Goal: Task Accomplishment & Management: Manage account settings

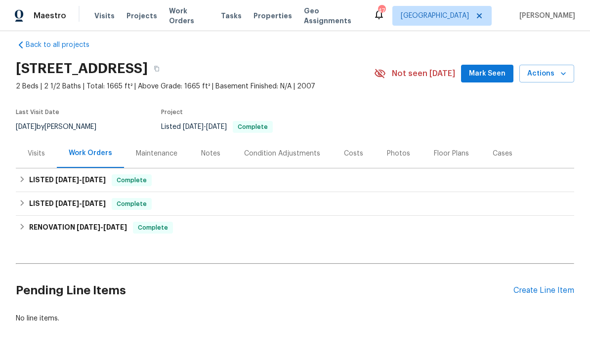
scroll to position [10, 0]
click at [552, 284] on div "Pending Line Items Create Line Item" at bounding box center [295, 291] width 559 height 46
click at [549, 291] on div "Create Line Item" at bounding box center [544, 291] width 61 height 9
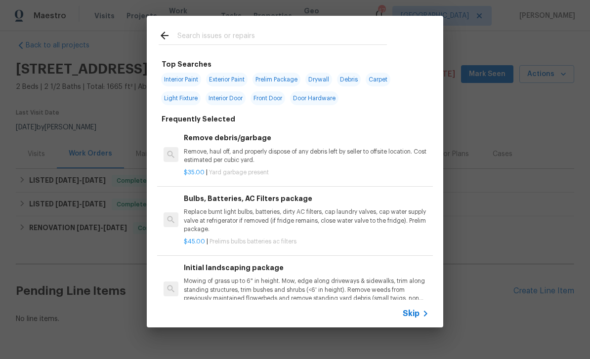
click at [418, 314] on span "Skip" at bounding box center [411, 314] width 17 height 10
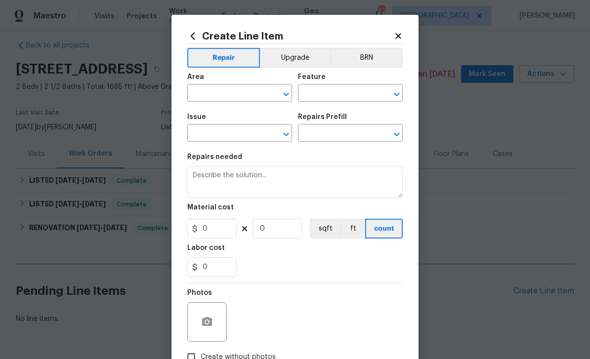
click at [240, 82] on div "Area" at bounding box center [239, 80] width 105 height 13
click at [239, 82] on div "Area" at bounding box center [239, 80] width 105 height 13
click at [238, 97] on input "text" at bounding box center [225, 94] width 77 height 15
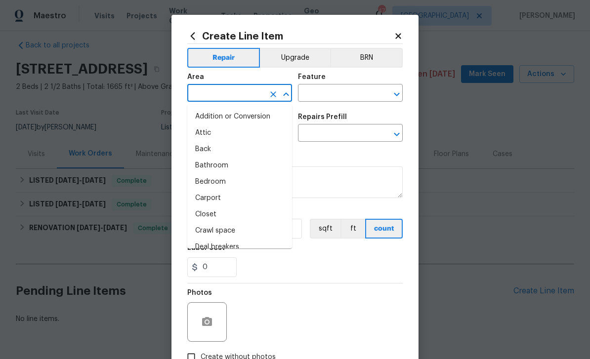
click at [284, 93] on icon "Close" at bounding box center [286, 95] width 12 height 12
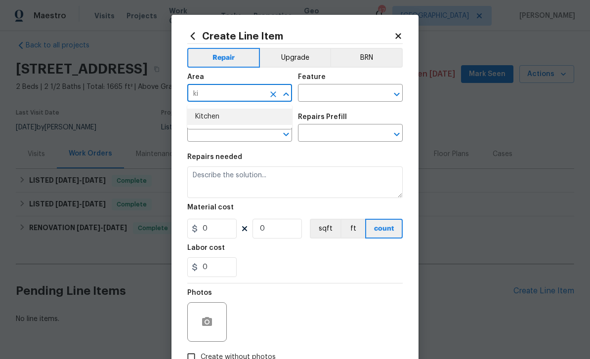
click at [255, 110] on li "Kitchen" at bounding box center [239, 117] width 105 height 16
type input "Kitchen"
click at [254, 108] on span "Area Kitchen ​" at bounding box center [239, 88] width 105 height 40
click at [350, 83] on div "Feature" at bounding box center [350, 80] width 105 height 13
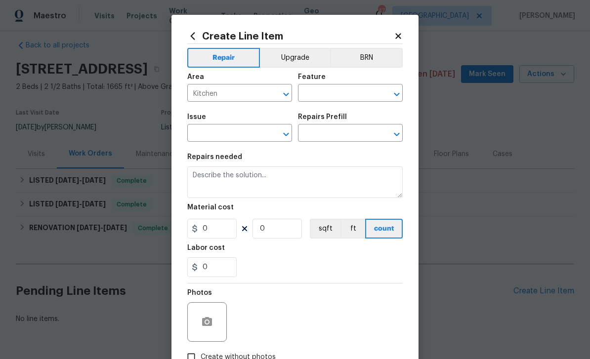
click at [389, 98] on button "Clear" at bounding box center [384, 95] width 14 height 14
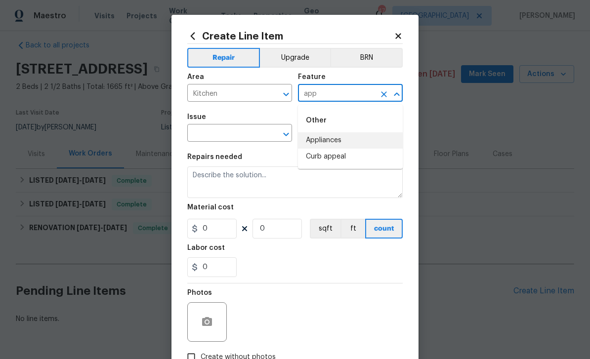
click at [359, 142] on li "Appliances" at bounding box center [350, 141] width 105 height 16
type input "Appliances"
click at [288, 140] on icon "Open" at bounding box center [286, 135] width 12 height 12
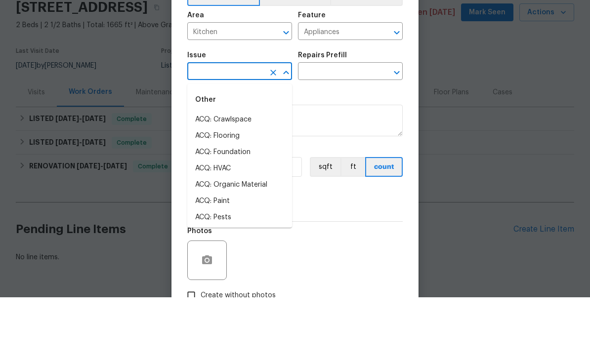
type input "a"
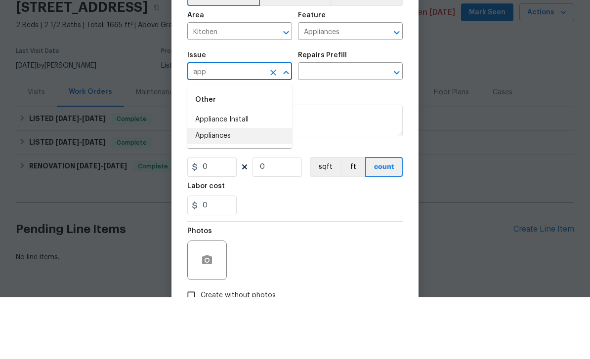
click at [248, 190] on li "Appliances" at bounding box center [239, 198] width 105 height 16
type input "Appliances"
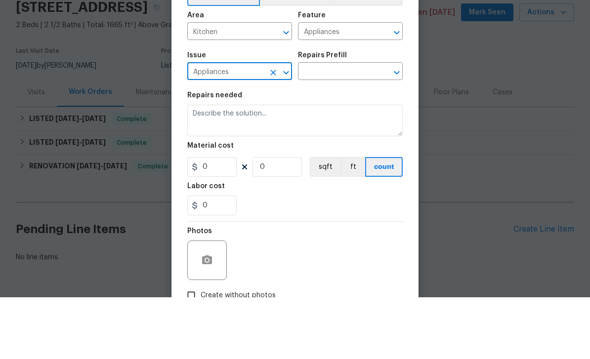
click at [350, 127] on input "text" at bounding box center [336, 134] width 77 height 15
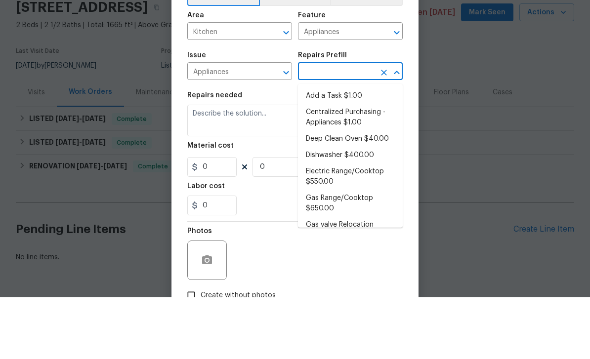
click at [371, 150] on li "Add a Task $1.00" at bounding box center [350, 158] width 105 height 16
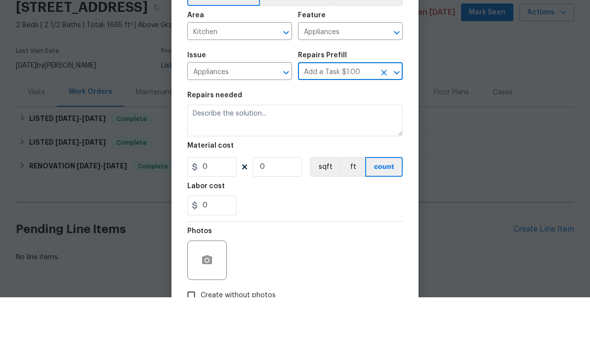
type input "Add a Task $1.00"
type textarea "HPM to detail"
type input "1"
type input "Add a Task $1.00"
type input "1"
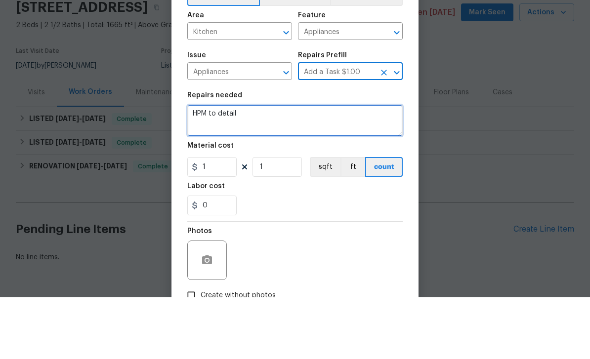
click at [349, 167] on textarea "HPM to detail" at bounding box center [295, 183] width 216 height 32
type textarea "H"
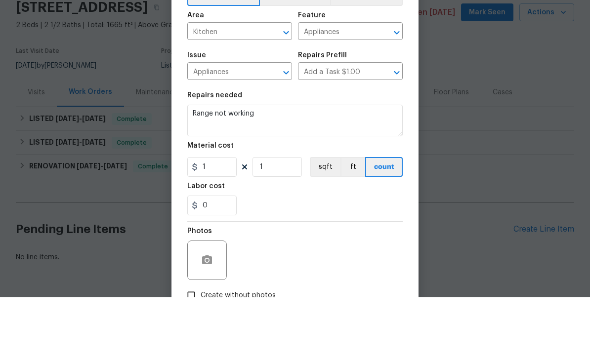
scroll to position [32, 0]
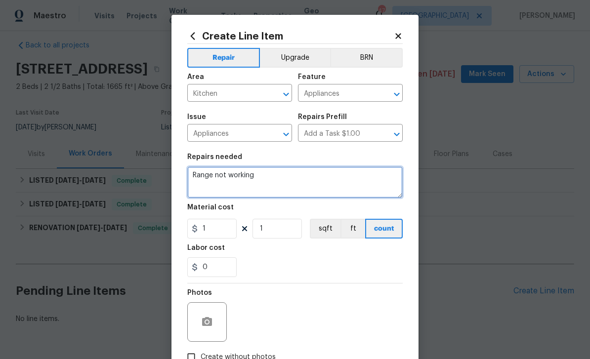
type textarea "Range not working"
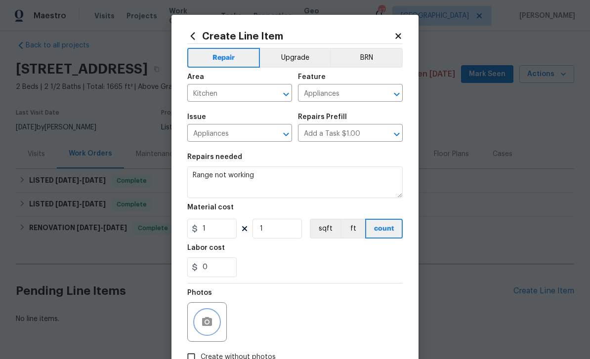
click at [212, 318] on button "button" at bounding box center [207, 322] width 24 height 24
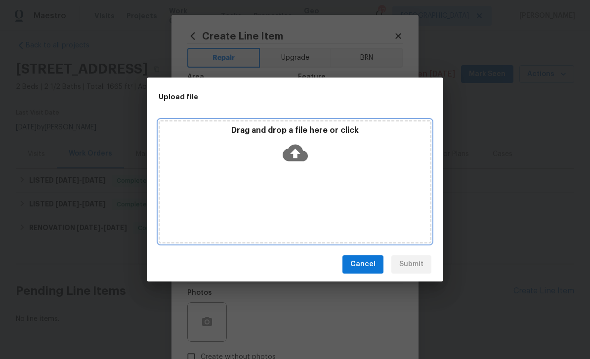
click at [305, 151] on icon at bounding box center [295, 152] width 25 height 17
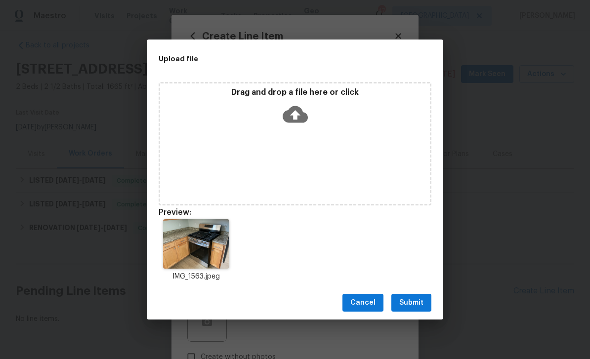
click at [415, 303] on span "Submit" at bounding box center [411, 303] width 24 height 12
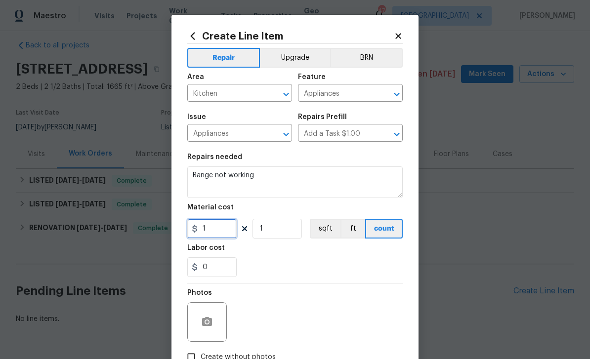
click at [217, 232] on input "1" at bounding box center [211, 229] width 49 height 20
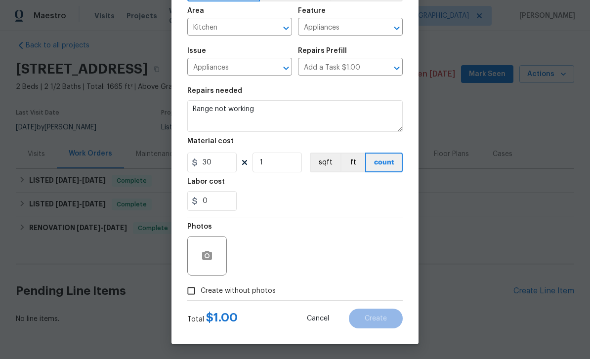
scroll to position [68, 0]
type input "30"
click at [211, 264] on button "button" at bounding box center [207, 256] width 24 height 24
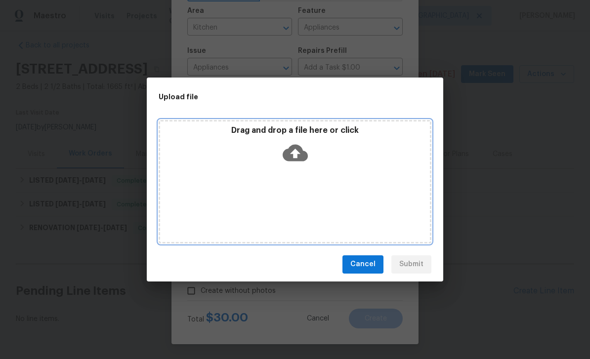
click at [287, 152] on icon at bounding box center [295, 152] width 25 height 17
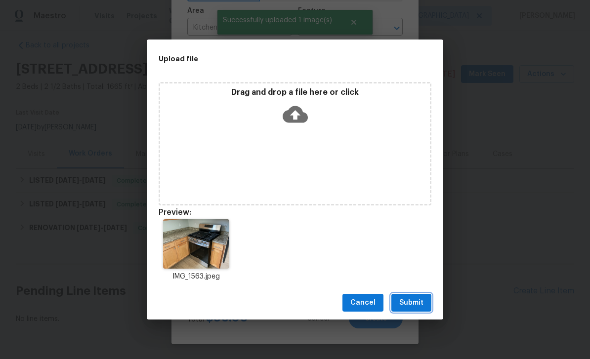
click at [424, 300] on button "Submit" at bounding box center [412, 303] width 40 height 18
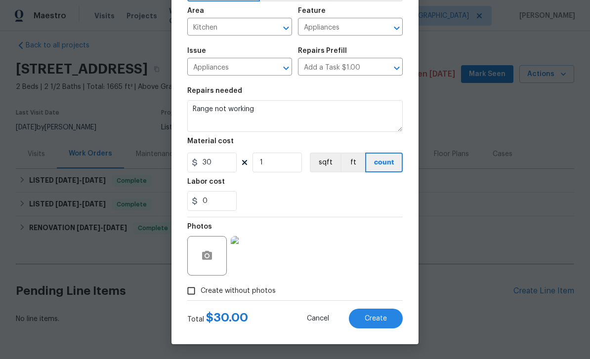
click at [384, 317] on span "Create" at bounding box center [376, 318] width 22 height 7
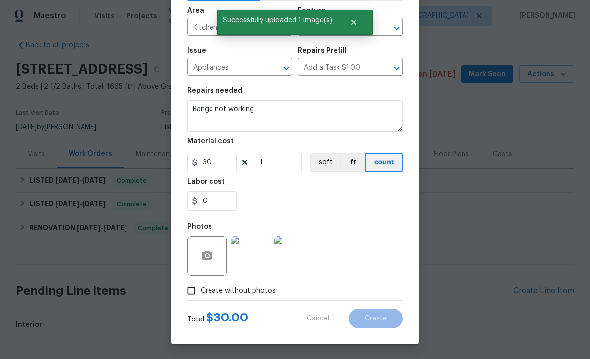
type input "0"
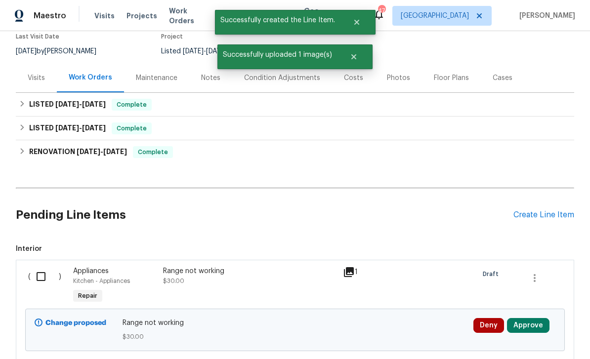
scroll to position [95, 0]
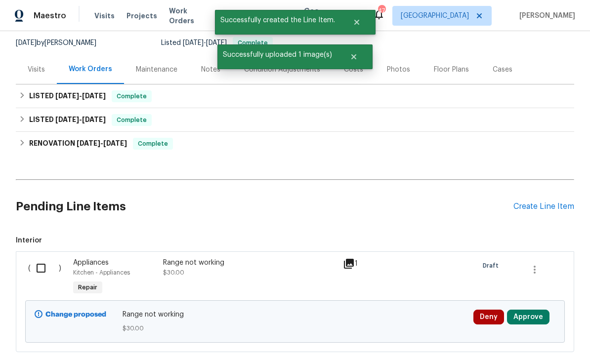
click at [53, 258] on input "checkbox" at bounding box center [45, 268] width 28 height 21
checkbox input "true"
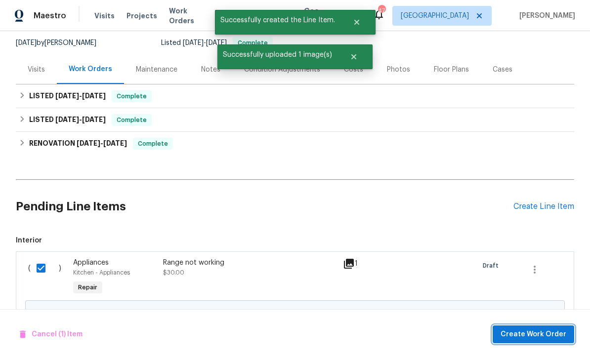
click at [558, 334] on span "Create Work Order" at bounding box center [534, 335] width 66 height 12
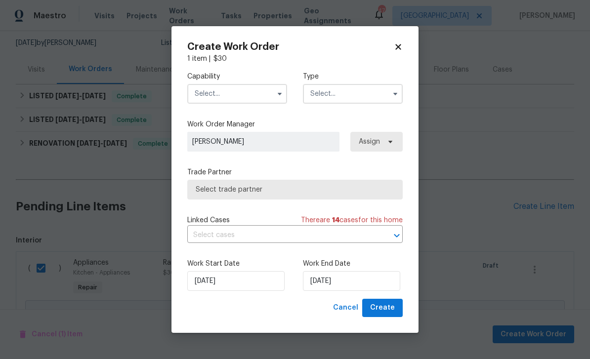
click at [386, 96] on input "text" at bounding box center [353, 94] width 100 height 20
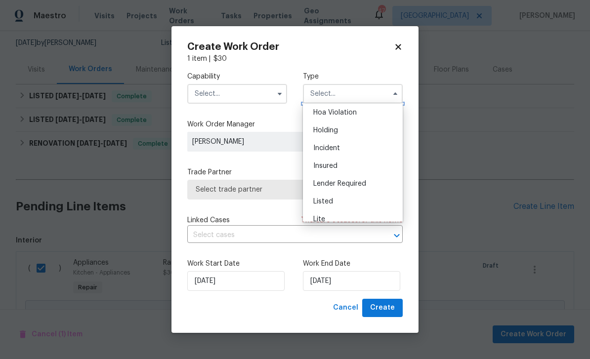
scroll to position [25, 0]
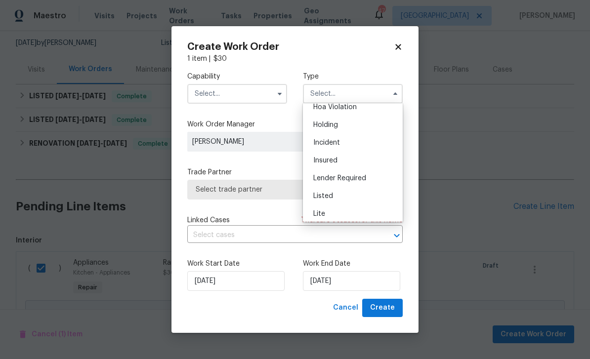
click at [356, 194] on div "Listed" at bounding box center [353, 196] width 95 height 18
type input "Listed"
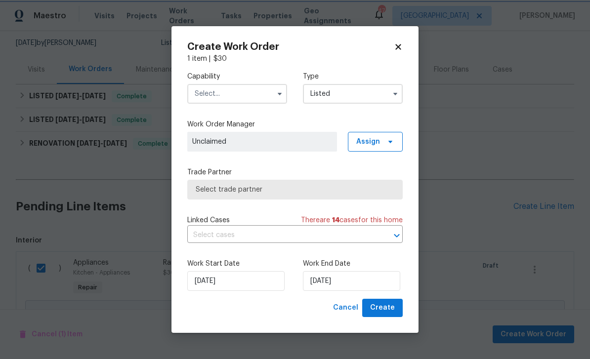
scroll to position [0, 0]
click at [271, 93] on input "text" at bounding box center [237, 94] width 100 height 20
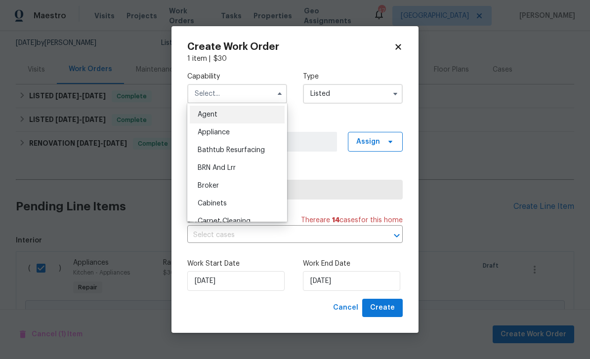
click at [255, 133] on div "Appliance" at bounding box center [237, 133] width 95 height 18
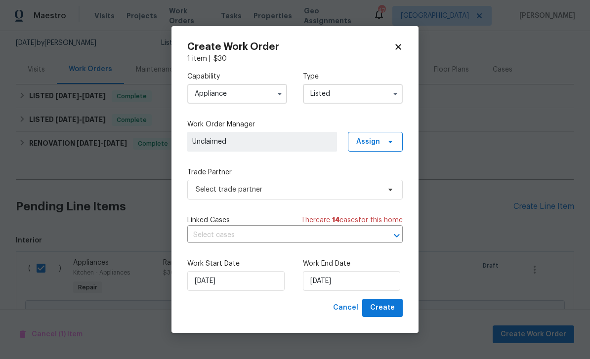
click at [276, 97] on button "button" at bounding box center [280, 94] width 12 height 12
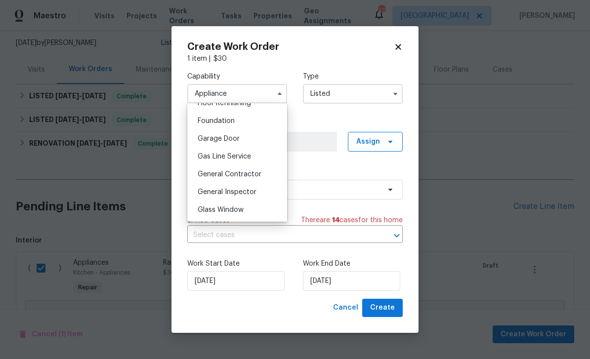
scroll to position [422, 0]
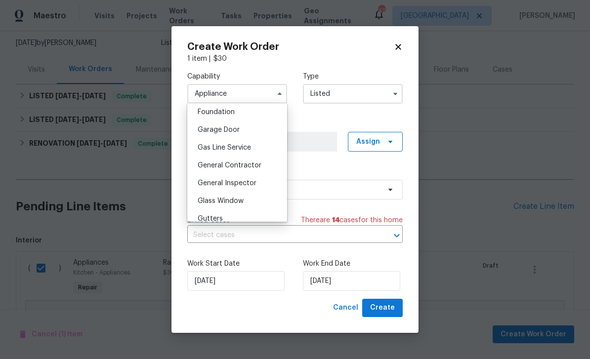
click at [266, 165] on div "General Contractor" at bounding box center [237, 166] width 95 height 18
type input "General Contractor"
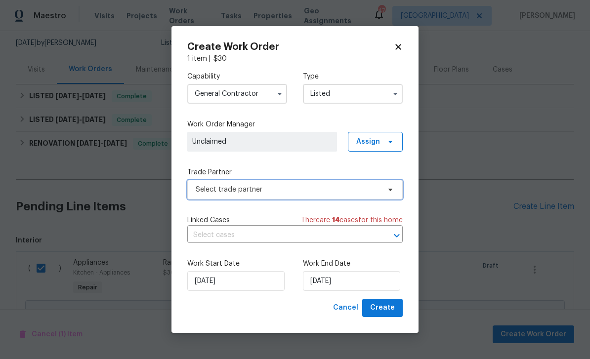
click at [396, 191] on span "Select trade partner" at bounding box center [295, 190] width 216 height 20
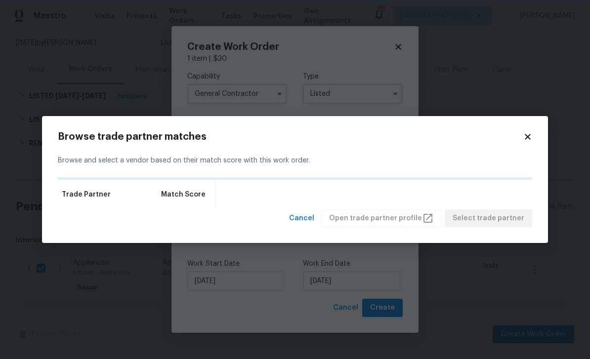
scroll to position [95, 0]
click at [524, 139] on icon at bounding box center [528, 137] width 9 height 9
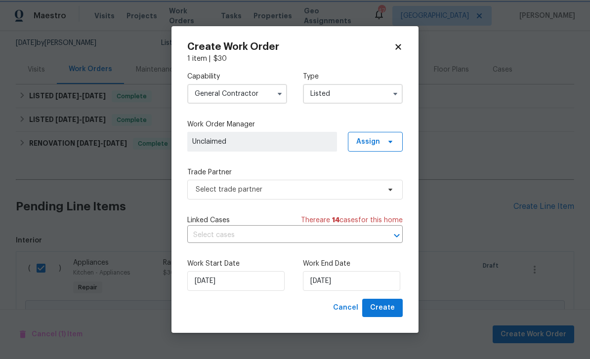
checkbox input "false"
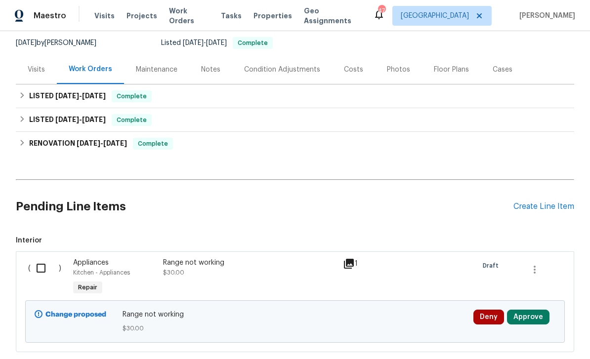
scroll to position [58, 0]
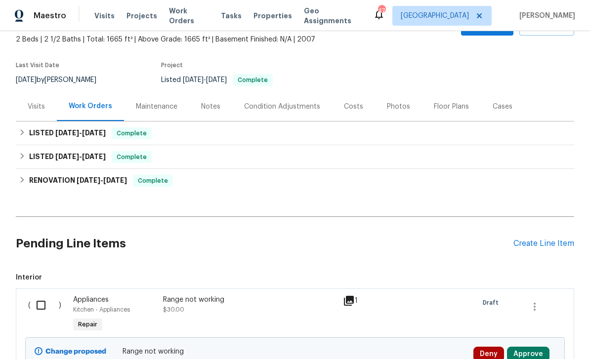
click at [44, 266] on h2 "Pending Line Items" at bounding box center [265, 244] width 498 height 46
click at [42, 264] on h2 "Pending Line Items" at bounding box center [265, 244] width 498 height 46
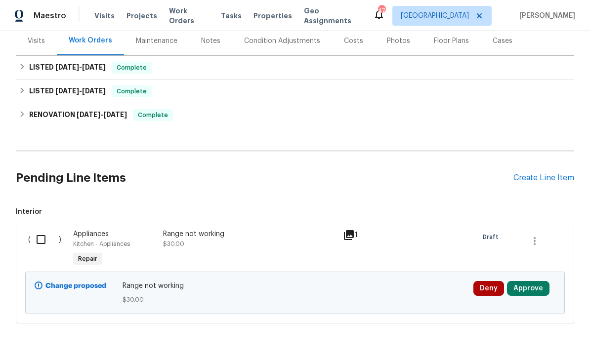
scroll to position [32, 0]
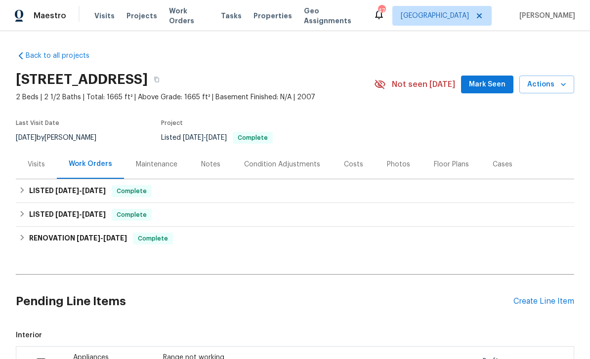
scroll to position [32, 0]
click at [43, 353] on input "checkbox" at bounding box center [45, 363] width 28 height 21
checkbox input "true"
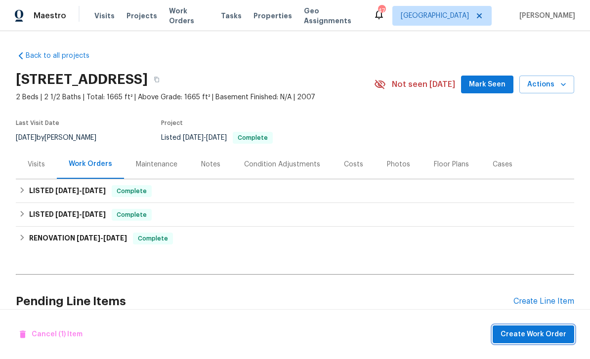
click at [556, 327] on button "Create Work Order" at bounding box center [534, 335] width 82 height 18
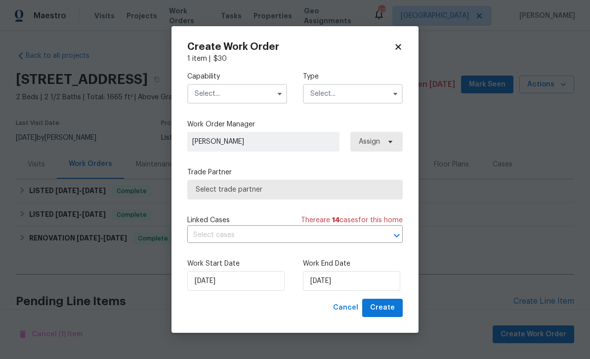
click at [270, 100] on input "text" at bounding box center [237, 94] width 100 height 20
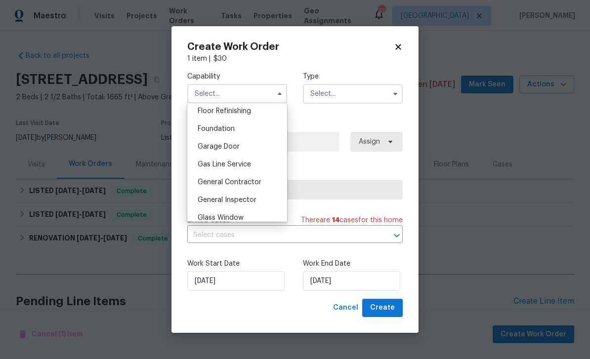
scroll to position [405, 0]
click at [255, 180] on span "General Contractor" at bounding box center [230, 181] width 64 height 7
type input "General Contractor"
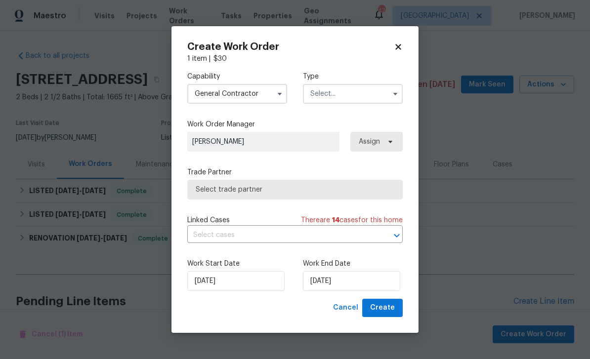
click at [394, 93] on icon "button" at bounding box center [396, 94] width 4 height 2
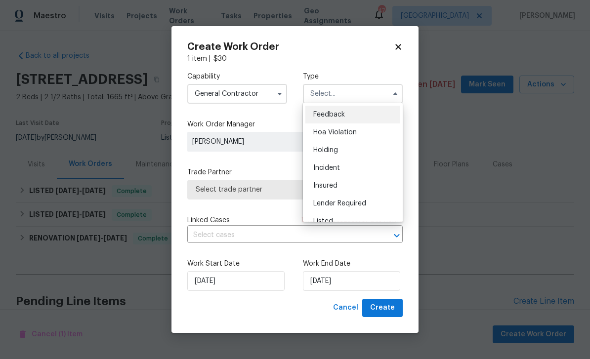
scroll to position [51, 0]
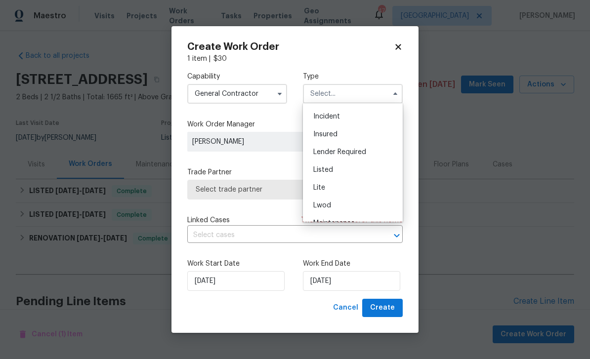
click at [352, 172] on div "Listed" at bounding box center [353, 170] width 95 height 18
type input "Listed"
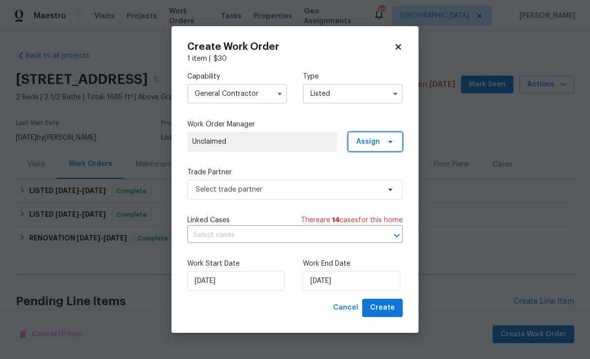
click at [398, 140] on span "Assign" at bounding box center [375, 142] width 55 height 20
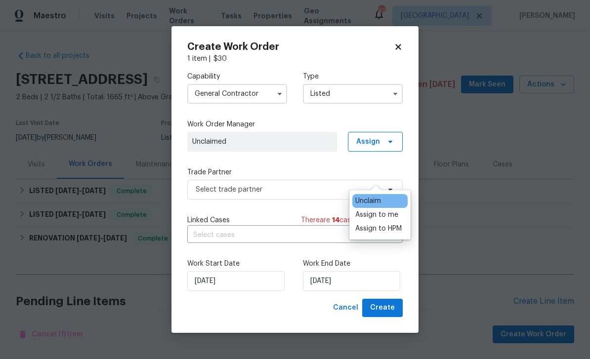
click at [394, 210] on div "Assign to me" at bounding box center [376, 215] width 43 height 10
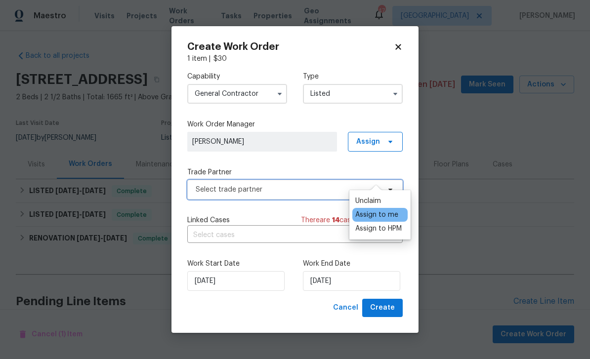
click at [314, 193] on span "Select trade partner" at bounding box center [288, 190] width 184 height 10
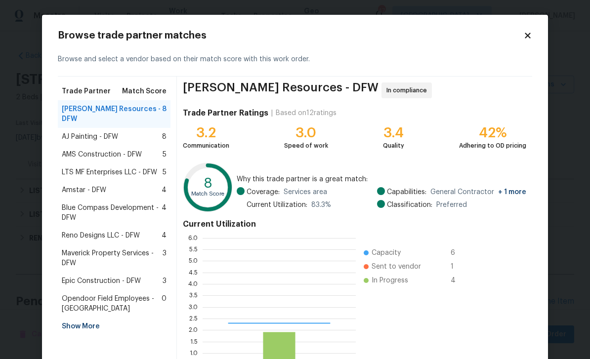
scroll to position [138, 153]
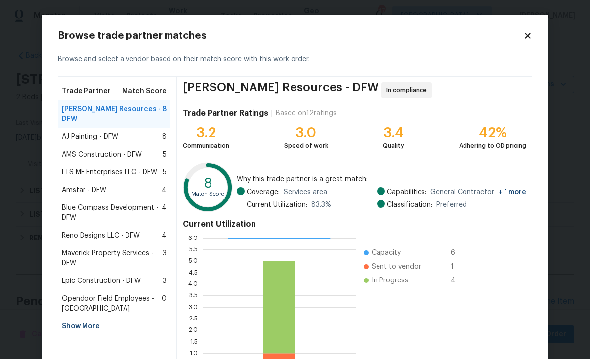
click at [80, 132] on span "AJ Painting - DFW" at bounding box center [90, 137] width 56 height 10
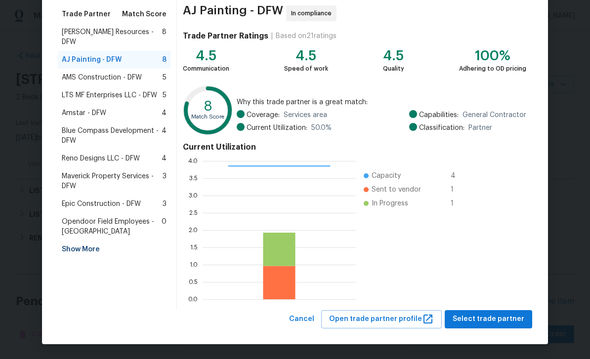
scroll to position [77, 0]
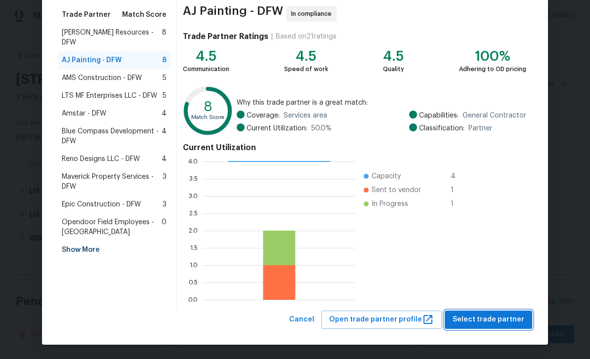
click at [522, 318] on span "Select trade partner" at bounding box center [489, 320] width 72 height 12
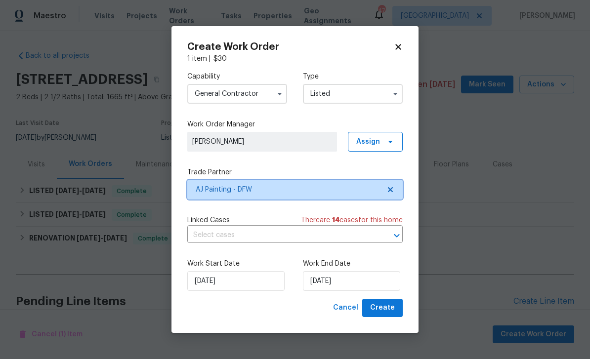
scroll to position [0, 0]
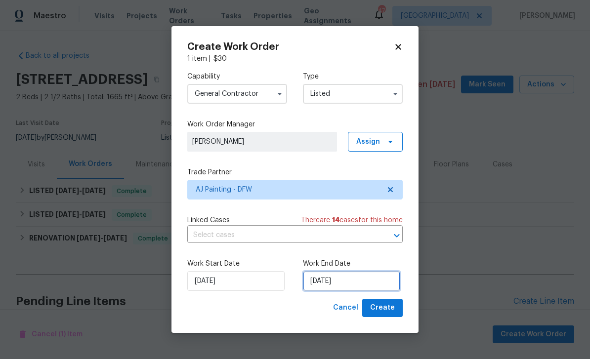
click at [359, 289] on input "[DATE]" at bounding box center [351, 281] width 97 height 20
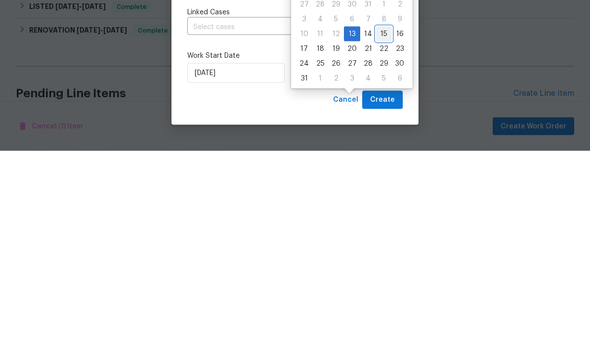
click at [380, 235] on div "15" at bounding box center [384, 242] width 16 height 14
type input "[DATE]"
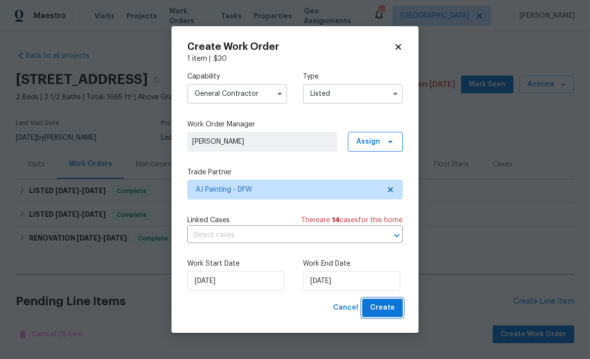
click at [390, 317] on button "Create" at bounding box center [382, 308] width 41 height 18
checkbox input "false"
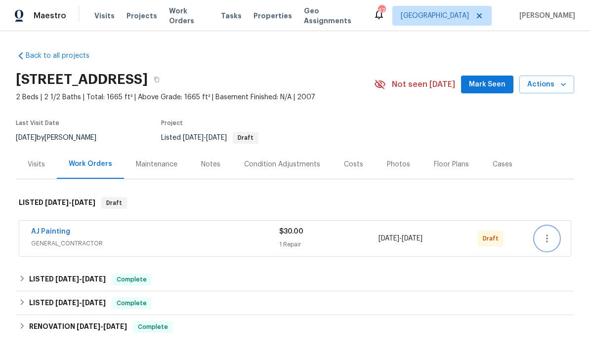
click at [555, 243] on button "button" at bounding box center [547, 239] width 24 height 24
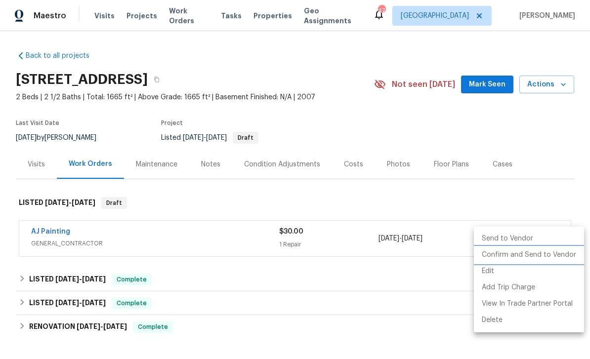
click at [560, 259] on li "Confirm and Send to Vendor" at bounding box center [529, 255] width 110 height 16
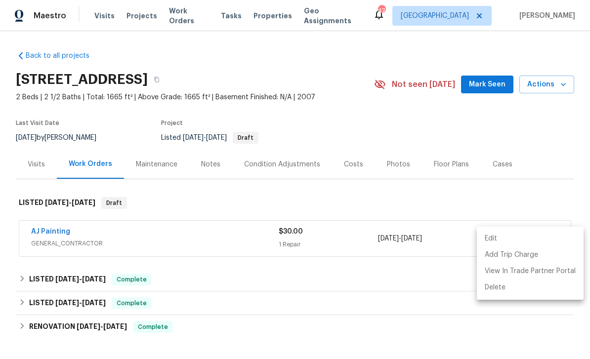
click at [212, 149] on div at bounding box center [295, 179] width 590 height 359
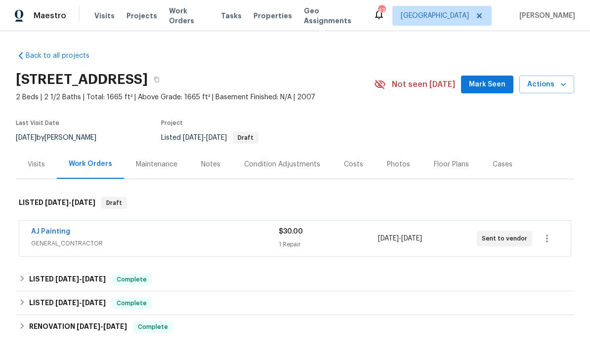
click at [212, 148] on div "Edit Add Trip Charge View In Trade Partner Portal Delete" at bounding box center [295, 179] width 590 height 359
click at [204, 161] on div "Notes" at bounding box center [210, 165] width 19 height 10
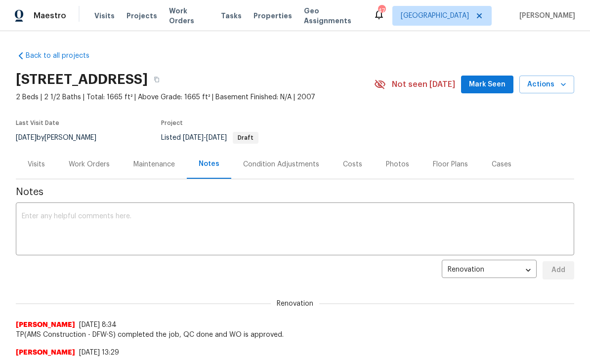
click at [230, 228] on textarea at bounding box center [295, 230] width 547 height 35
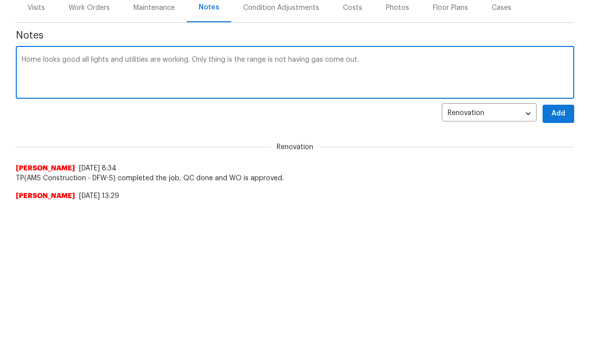
type textarea "Home looks good all lights and utilities are working. Only thing is the range i…"
click at [568, 117] on button "Add" at bounding box center [559, 114] width 32 height 18
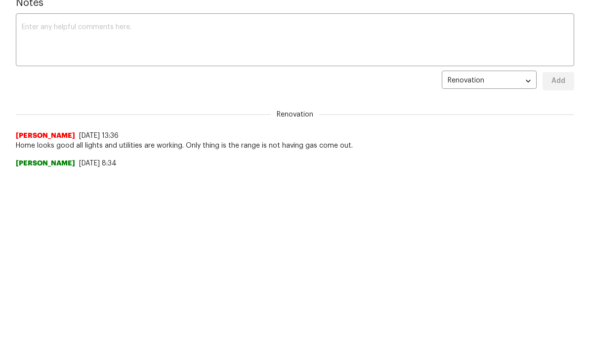
scroll to position [241, 0]
